Goal: Find specific page/section: Find specific page/section

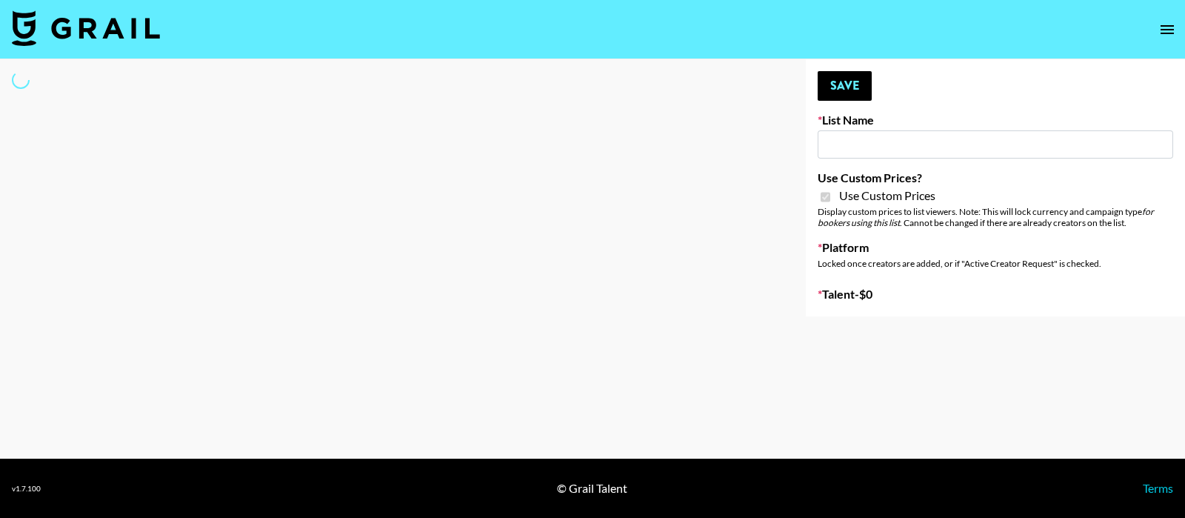
type input "Fellowers x rail | NYFW | FaceApp Collaboration | IG | s"
checkbox input "true"
select select "Brand"
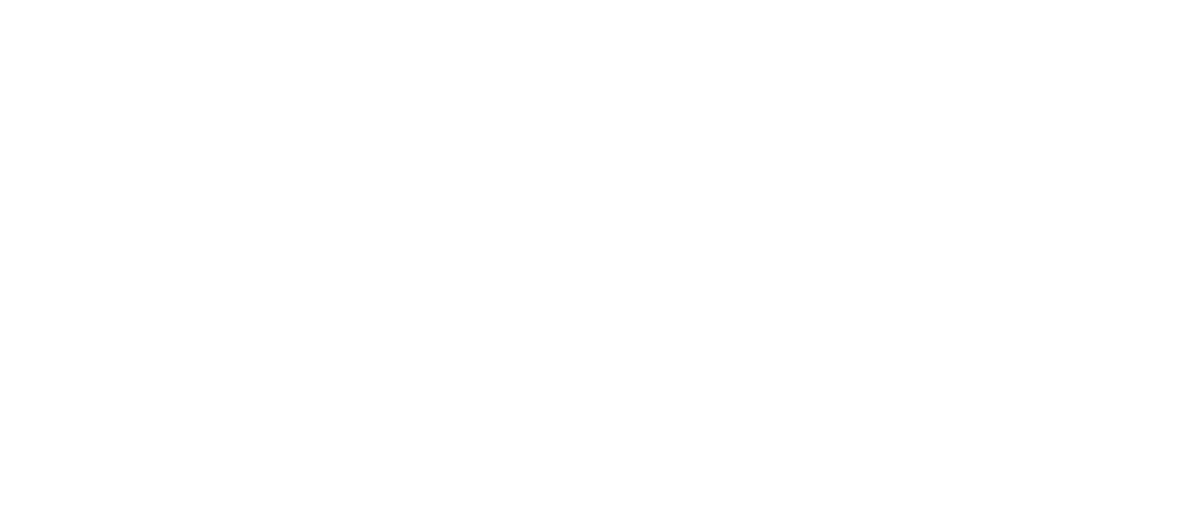
select select "Brand"
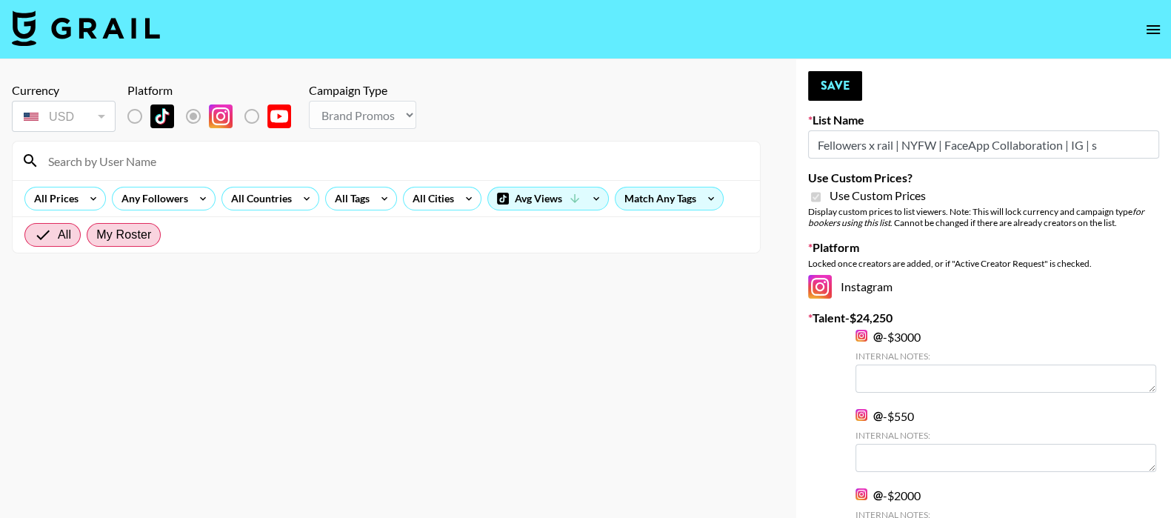
click at [114, 230] on span "My Roster" at bounding box center [123, 235] width 55 height 18
click at [96, 235] on input "My Roster" at bounding box center [96, 235] width 0 height 0
radio input "true"
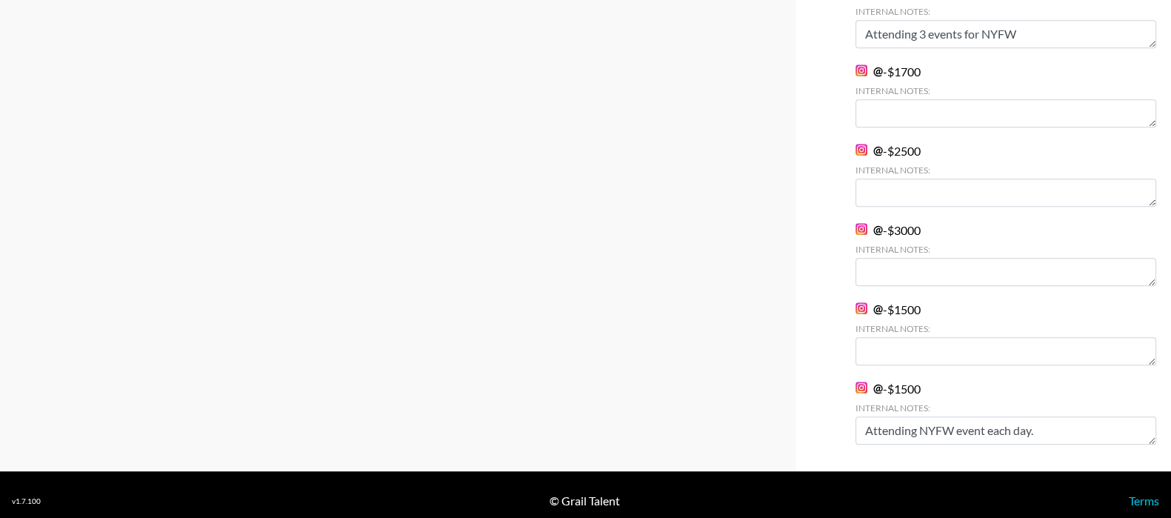
scroll to position [913, 0]
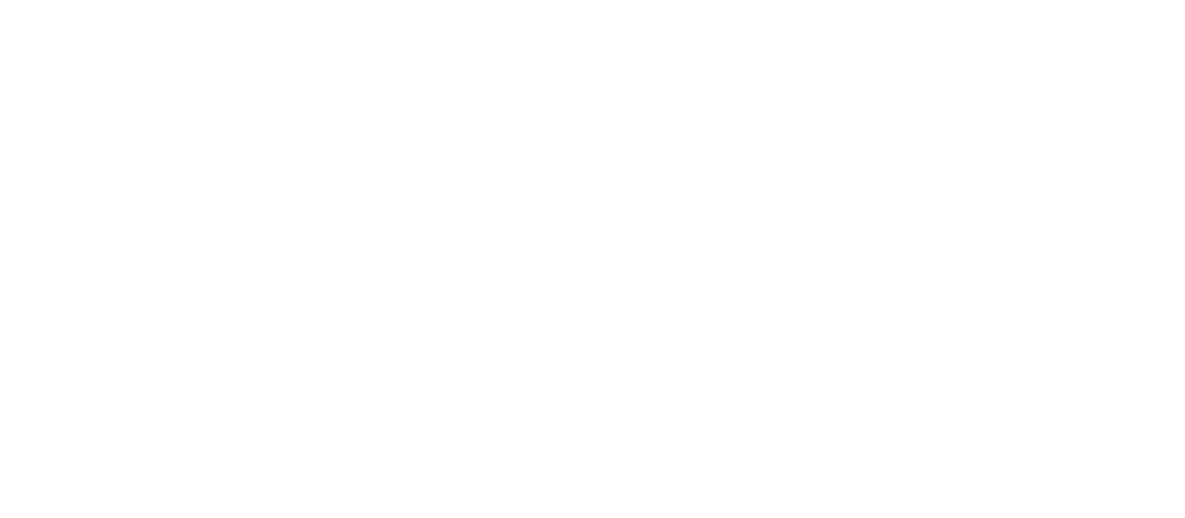
select select "Brand"
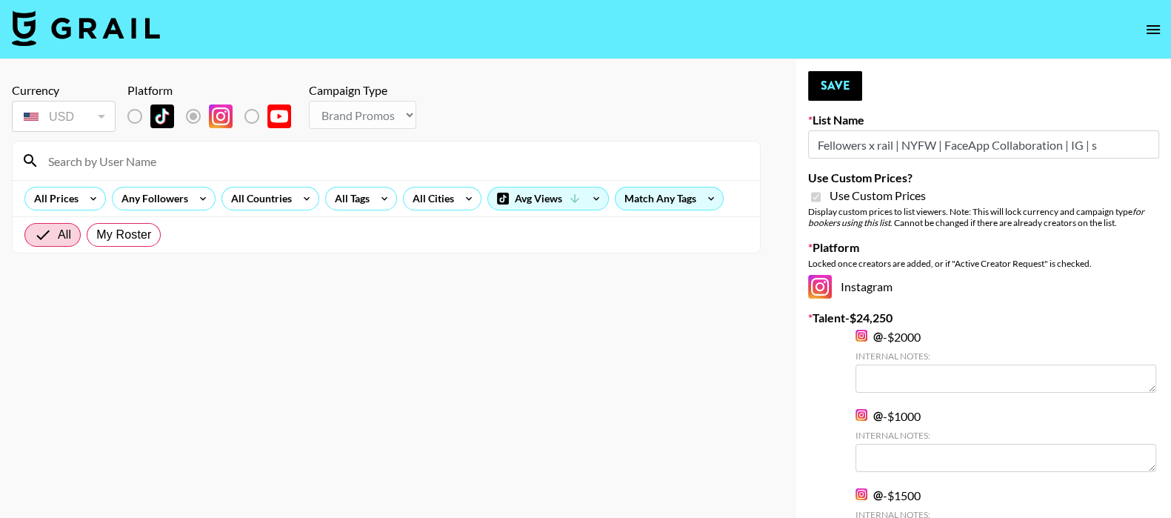
click at [122, 218] on div "All My Roster" at bounding box center [92, 235] width 142 height 36
click at [125, 239] on span "My Roster" at bounding box center [123, 235] width 55 height 18
click at [96, 235] on input "My Roster" at bounding box center [96, 235] width 0 height 0
radio input "true"
click at [206, 157] on input at bounding box center [395, 161] width 712 height 24
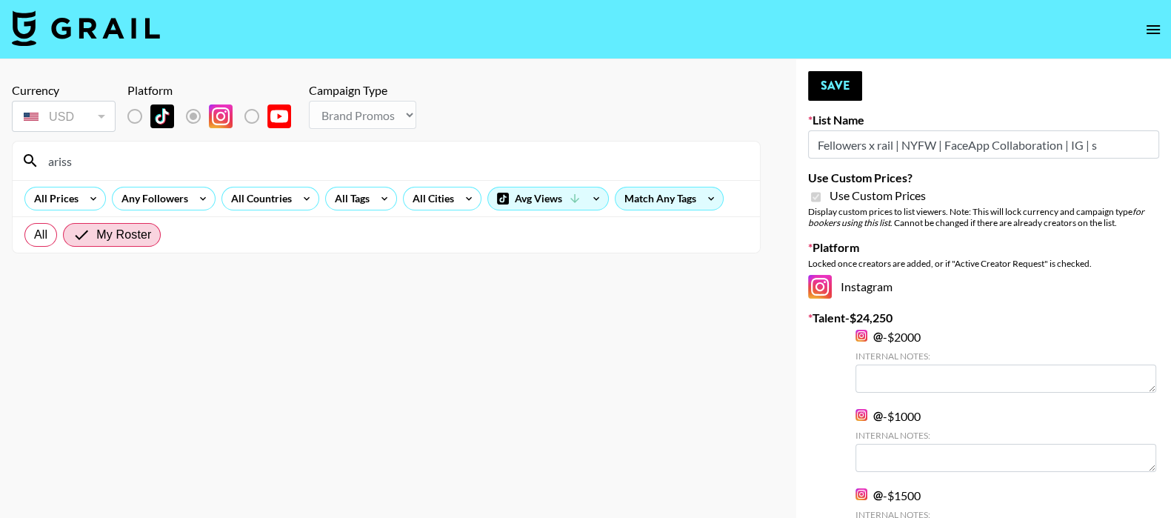
type input "arissa"
drag, startPoint x: 52, startPoint y: 168, endPoint x: 0, endPoint y: 227, distance: 78.7
click at [70, 187] on div "All Prices" at bounding box center [53, 198] width 56 height 22
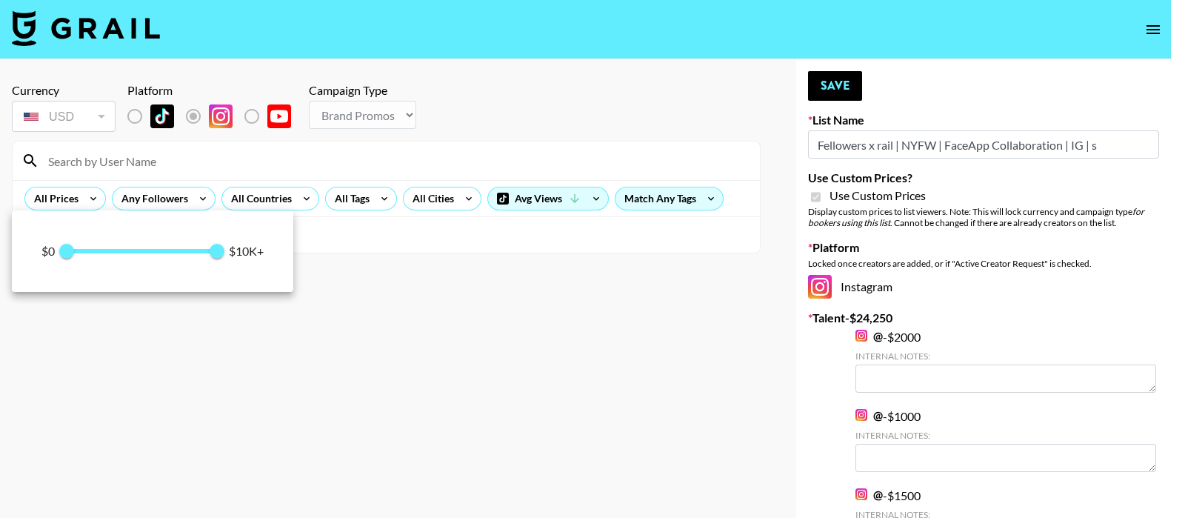
click at [459, 323] on div at bounding box center [592, 259] width 1185 height 518
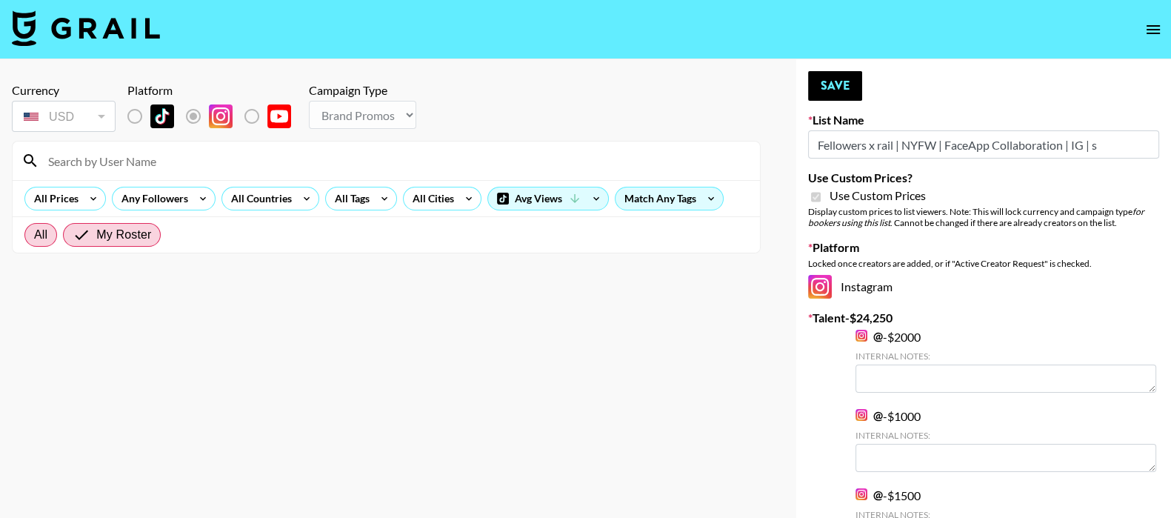
click at [46, 224] on label "All" at bounding box center [40, 235] width 33 height 24
click at [34, 235] on input "All" at bounding box center [34, 235] width 0 height 0
radio input "true"
click at [122, 152] on input at bounding box center [395, 161] width 712 height 24
type input "arissa"
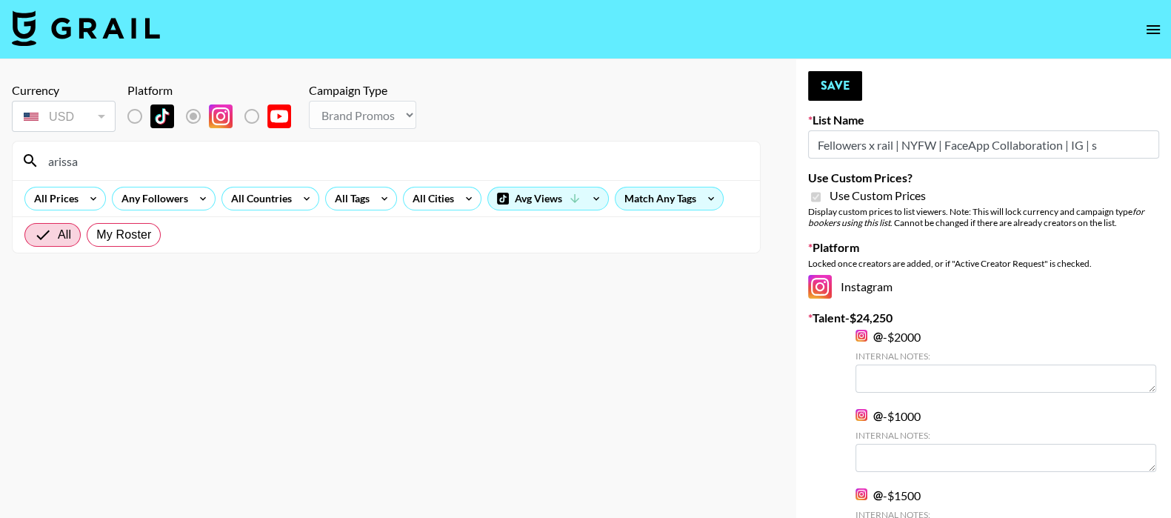
click at [122, 149] on input "arissa" at bounding box center [395, 161] width 712 height 24
